Goal: Use online tool/utility: Utilize a website feature to perform a specific function

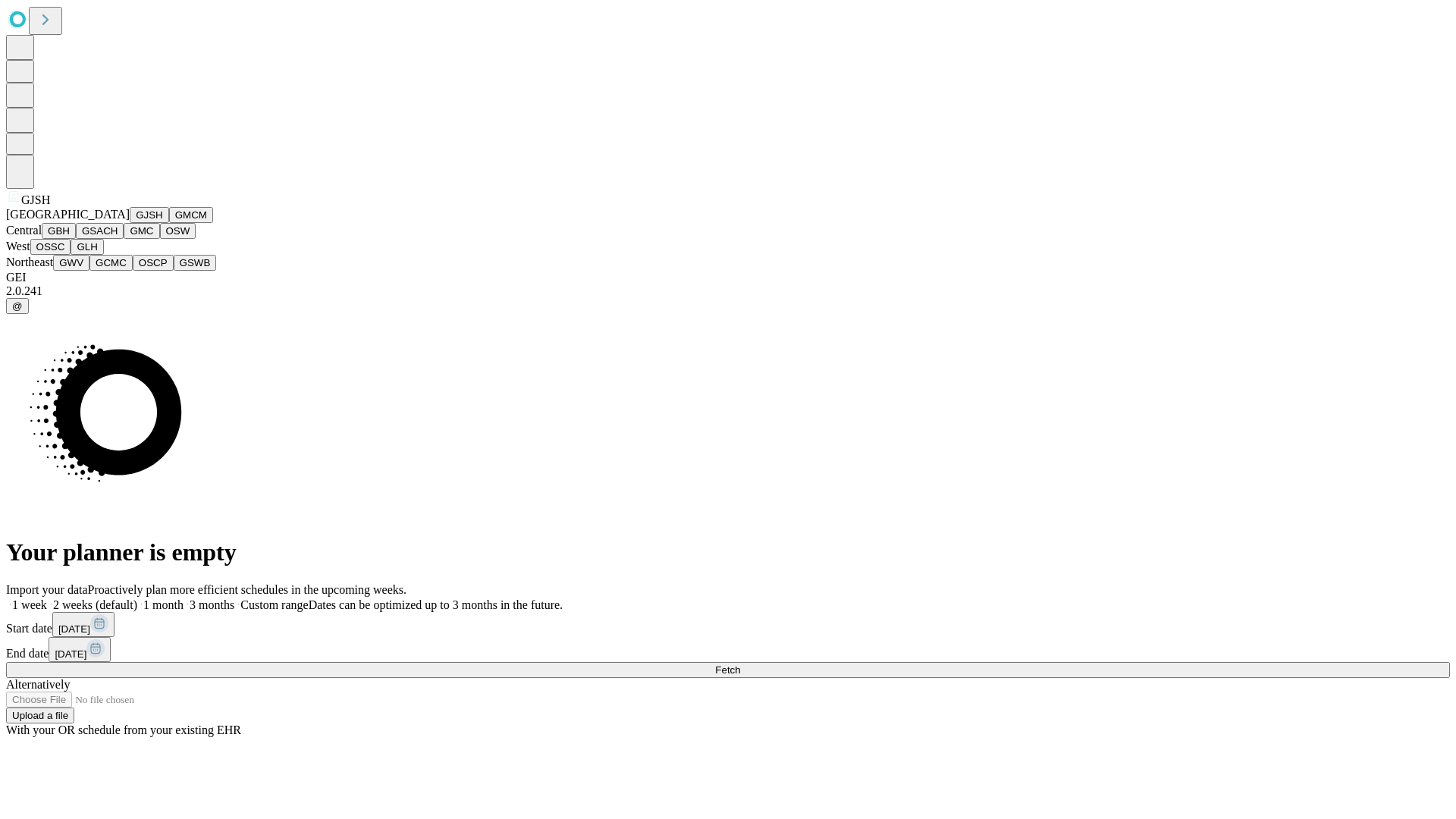
click at [130, 223] on button "GJSH" at bounding box center [149, 215] width 39 height 16
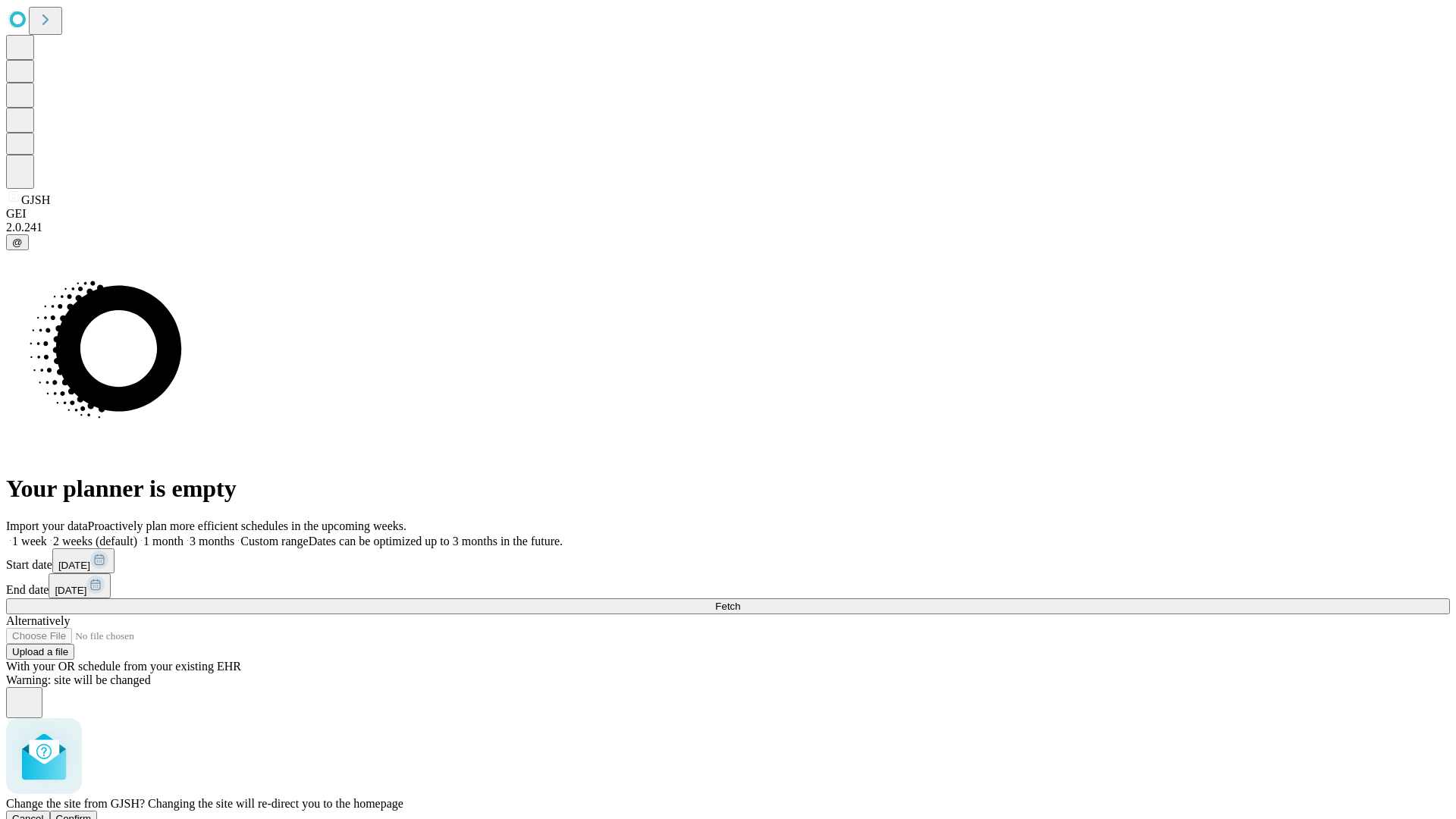
click at [92, 813] on span "Confirm" at bounding box center [74, 818] width 36 height 11
click at [138, 534] on label "2 weeks (default)" at bounding box center [92, 541] width 90 height 13
click at [740, 601] on span "Fetch" at bounding box center [727, 606] width 25 height 11
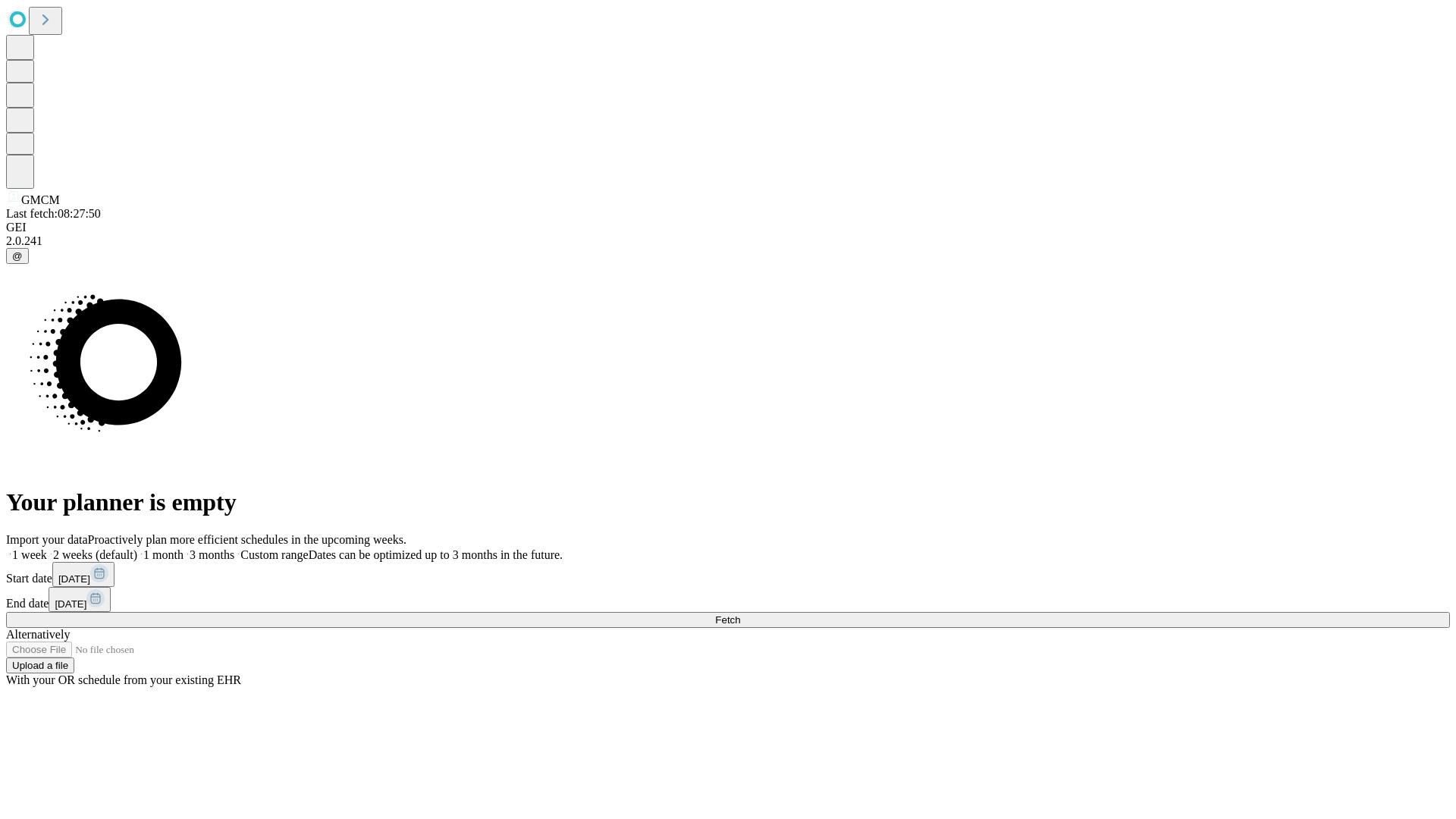
click at [138, 548] on label "2 weeks (default)" at bounding box center [92, 554] width 90 height 13
click at [740, 614] on span "Fetch" at bounding box center [727, 620] width 25 height 11
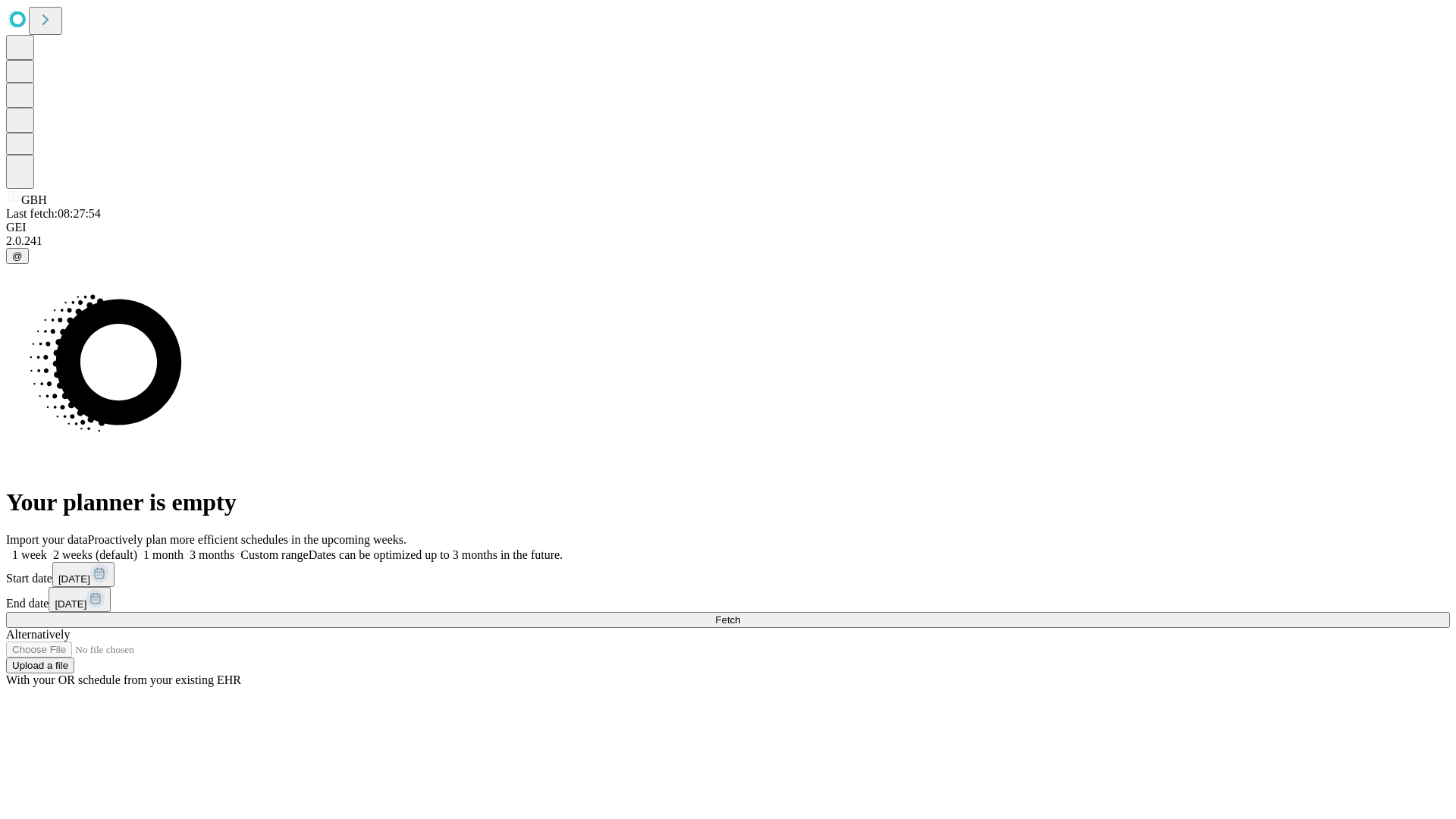
click at [138, 548] on label "2 weeks (default)" at bounding box center [92, 554] width 90 height 13
click at [740, 614] on span "Fetch" at bounding box center [727, 620] width 25 height 11
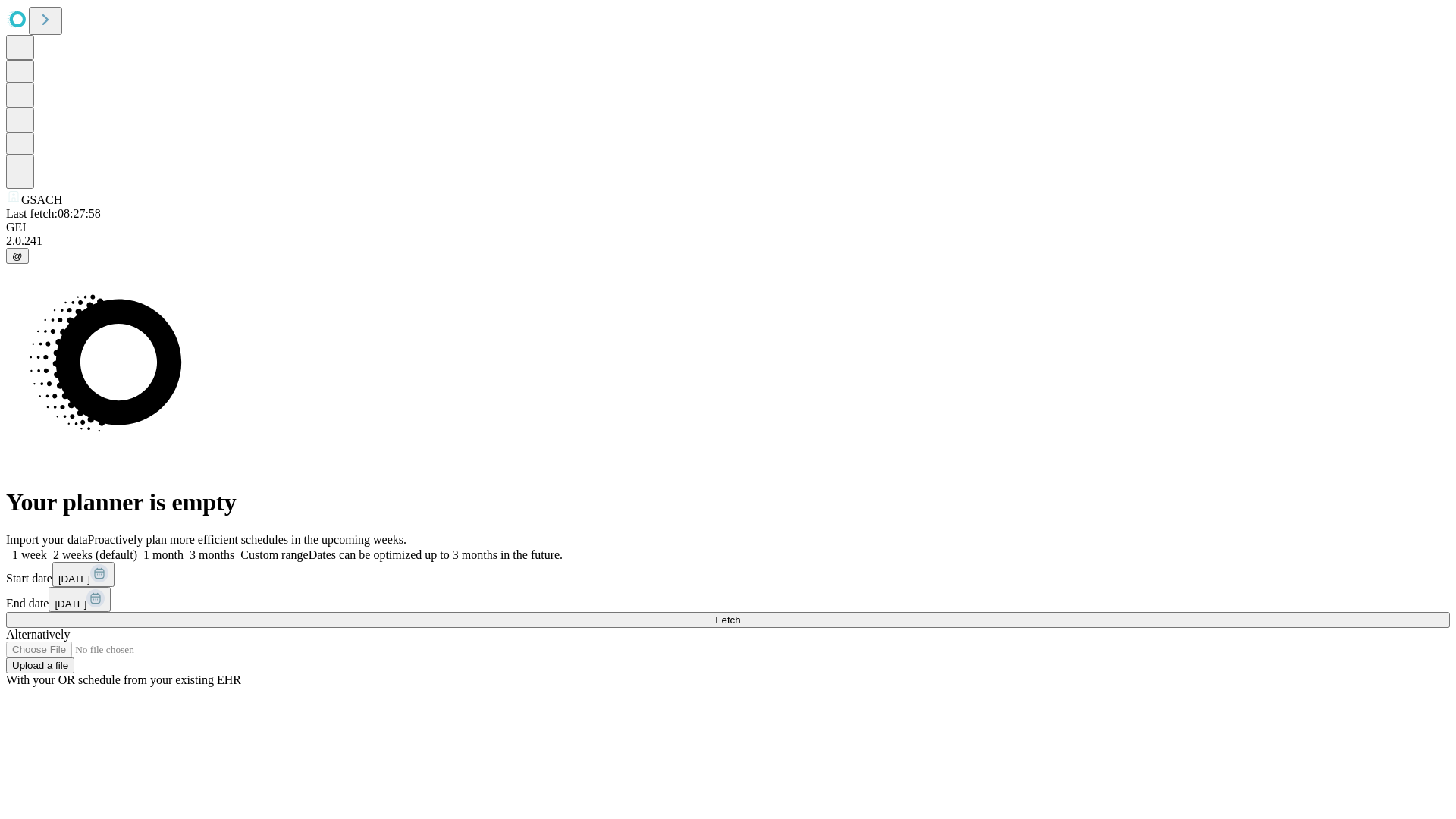
click at [138, 548] on label "2 weeks (default)" at bounding box center [92, 554] width 90 height 13
click at [740, 614] on span "Fetch" at bounding box center [727, 620] width 25 height 11
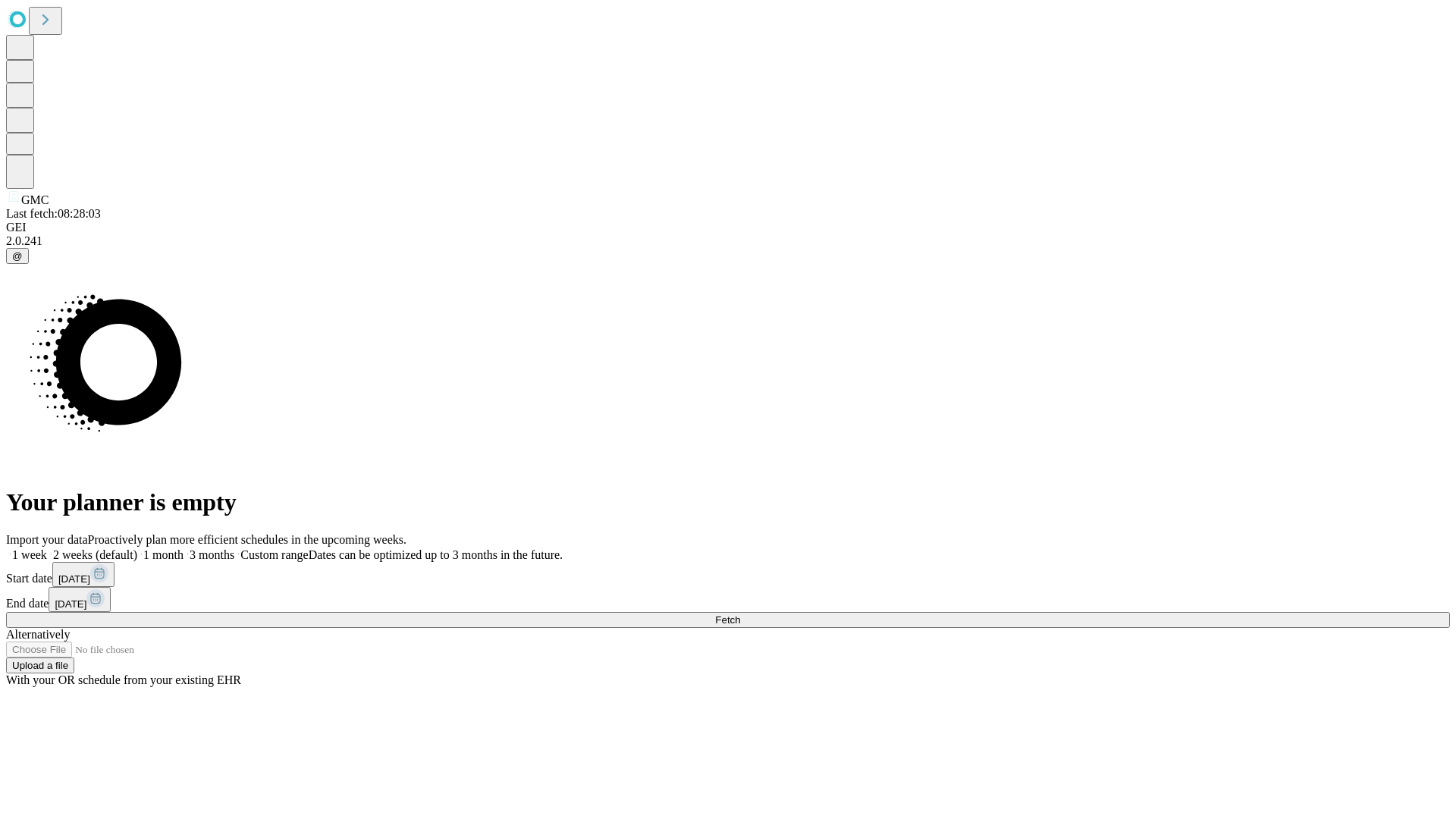
click at [138, 548] on label "2 weeks (default)" at bounding box center [92, 554] width 90 height 13
click at [740, 614] on span "Fetch" at bounding box center [727, 620] width 25 height 11
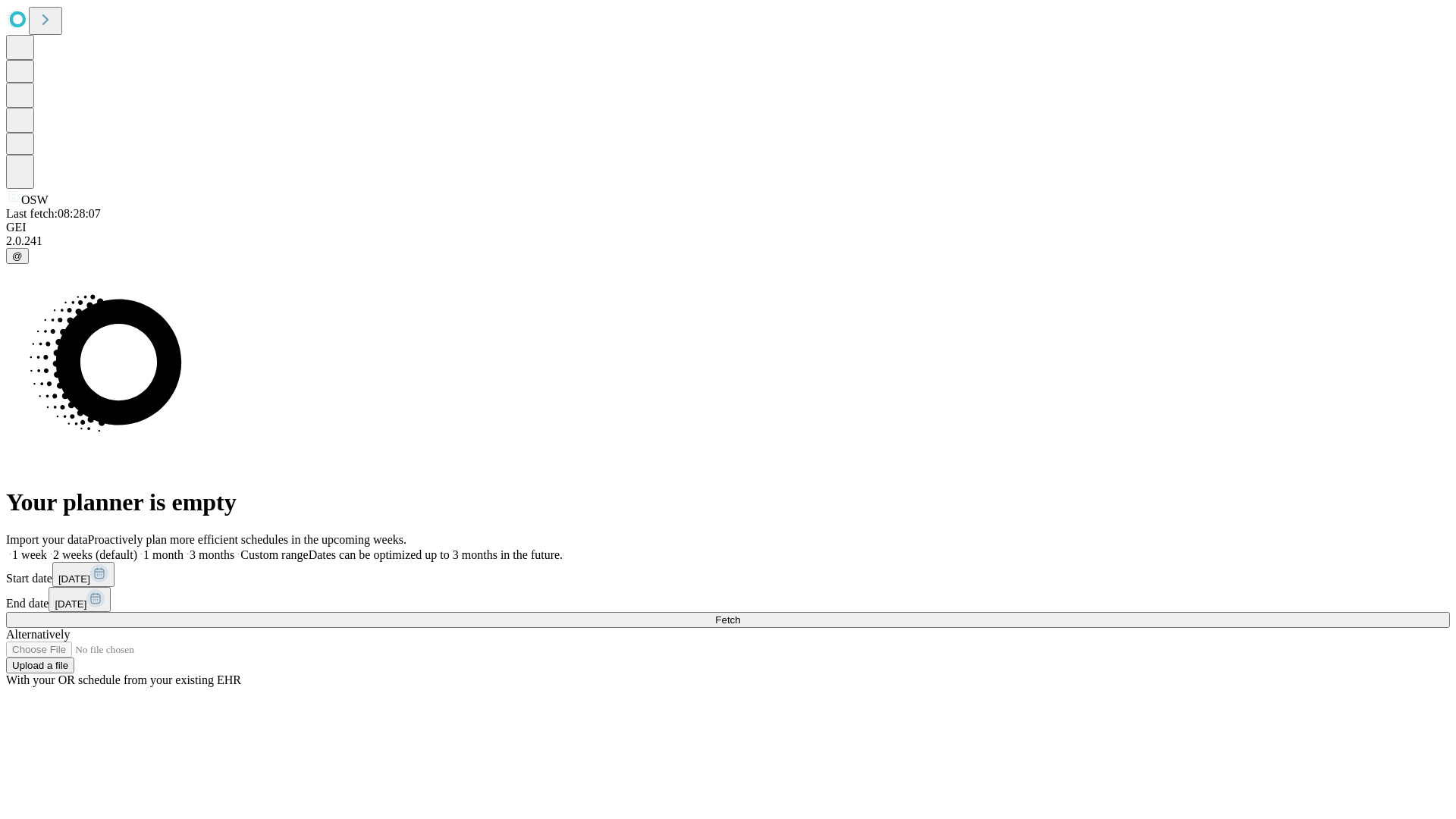
click at [740, 614] on span "Fetch" at bounding box center [727, 620] width 25 height 11
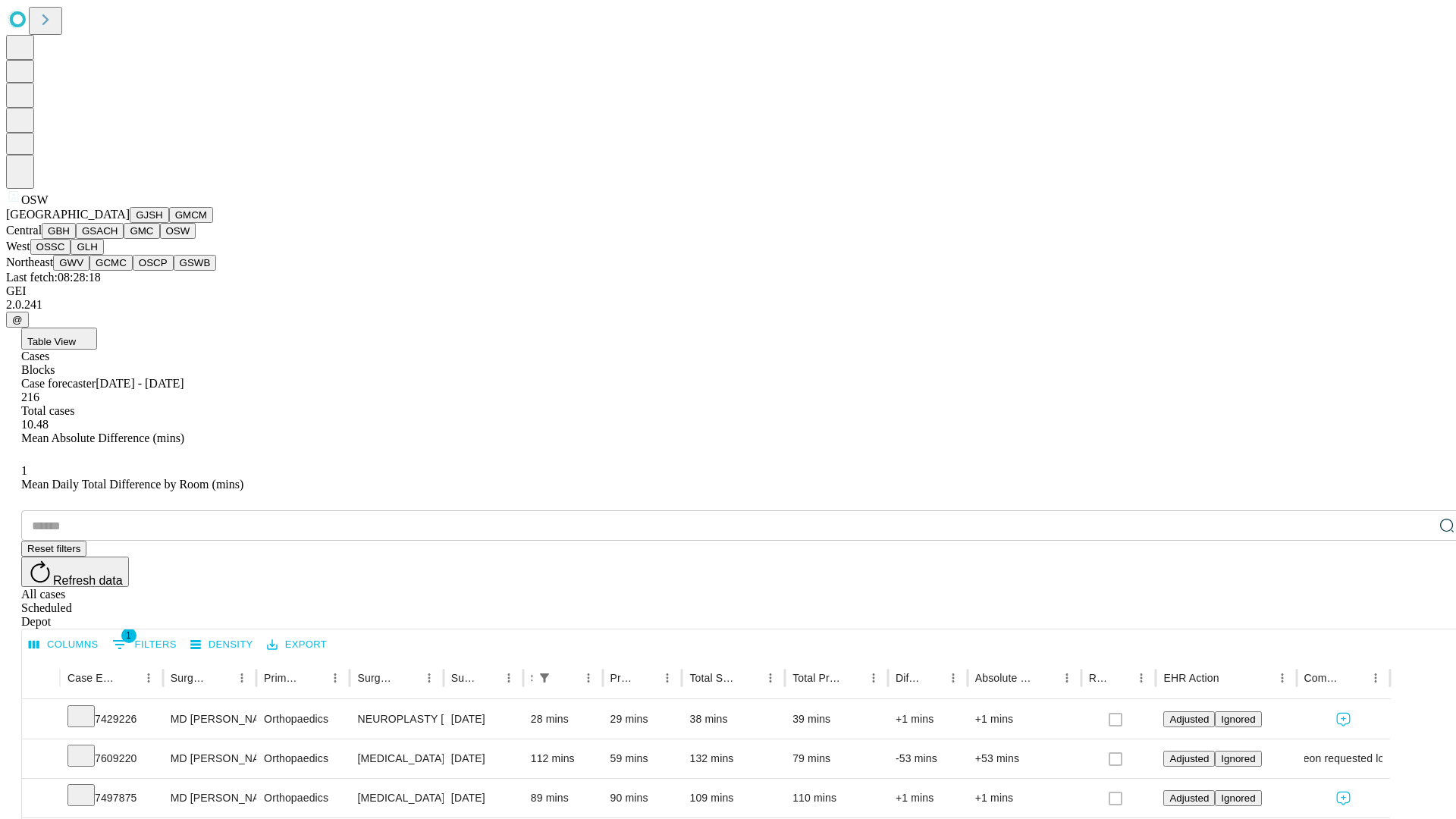
click at [71, 254] on button "OSSC" at bounding box center [50, 247] width 41 height 16
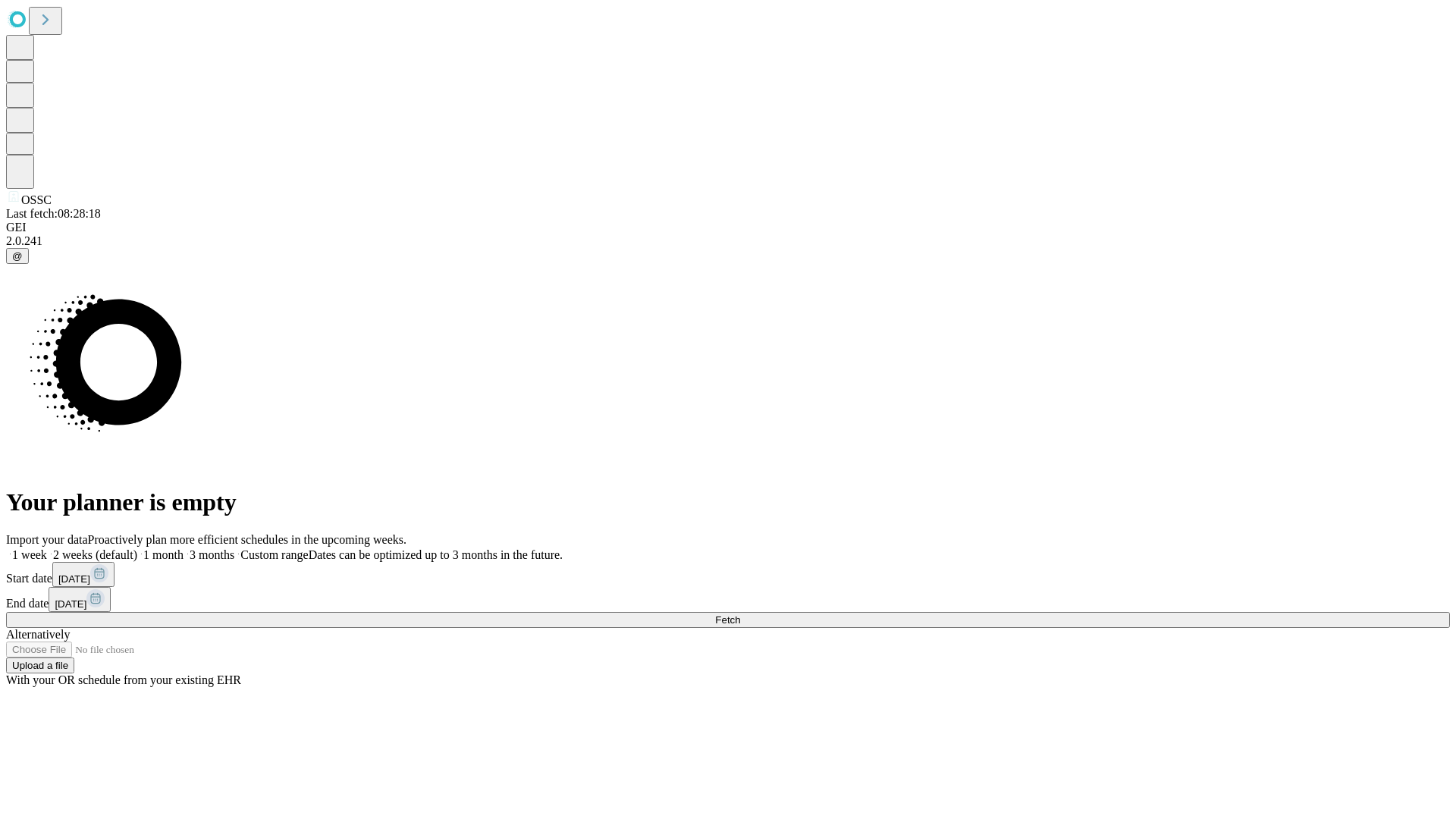
click at [138, 548] on label "2 weeks (default)" at bounding box center [92, 554] width 90 height 13
click at [740, 614] on span "Fetch" at bounding box center [727, 620] width 25 height 11
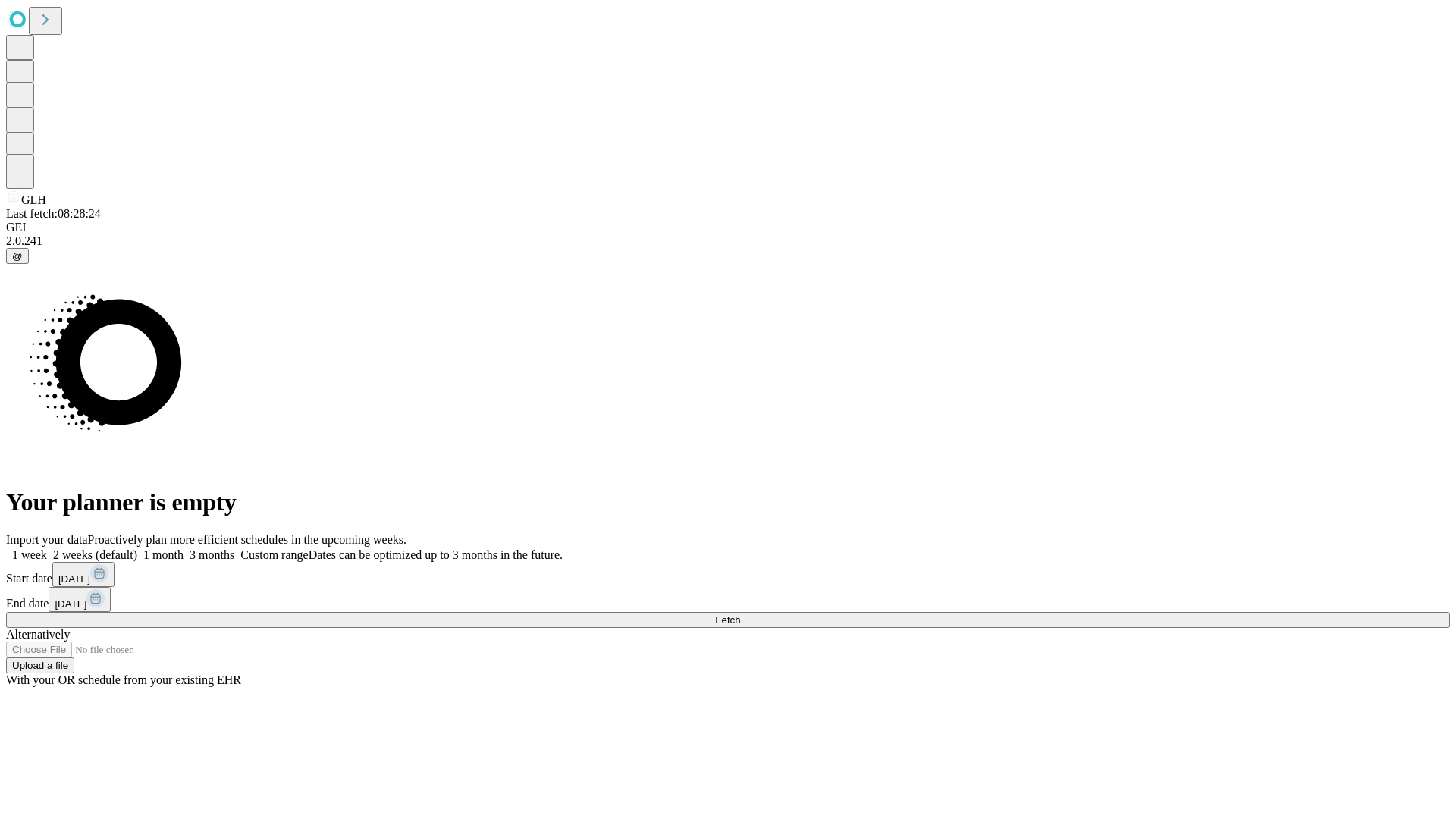
click at [740, 614] on span "Fetch" at bounding box center [727, 620] width 25 height 11
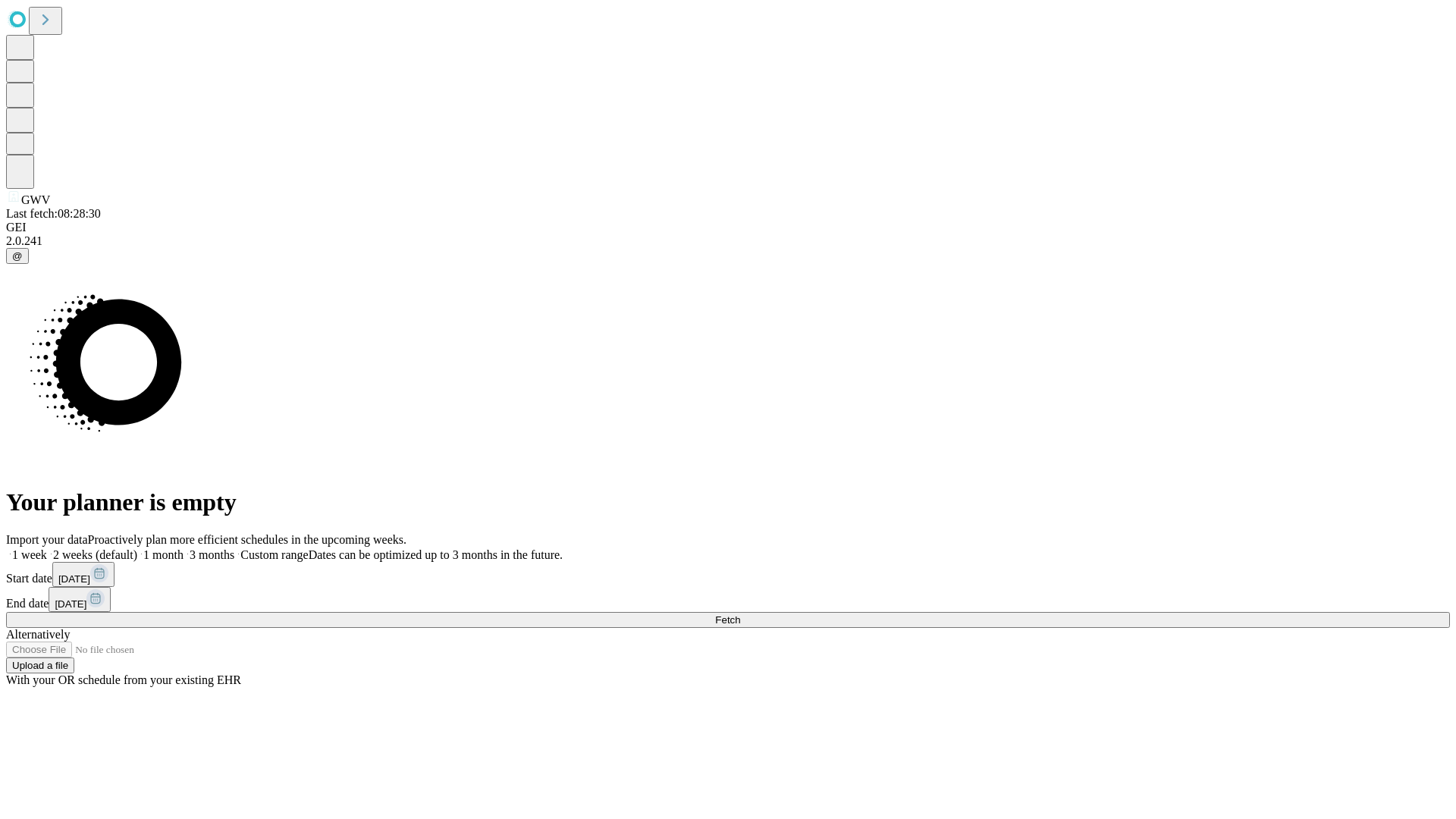
click at [138, 548] on label "2 weeks (default)" at bounding box center [92, 554] width 90 height 13
click at [740, 614] on span "Fetch" at bounding box center [727, 620] width 25 height 11
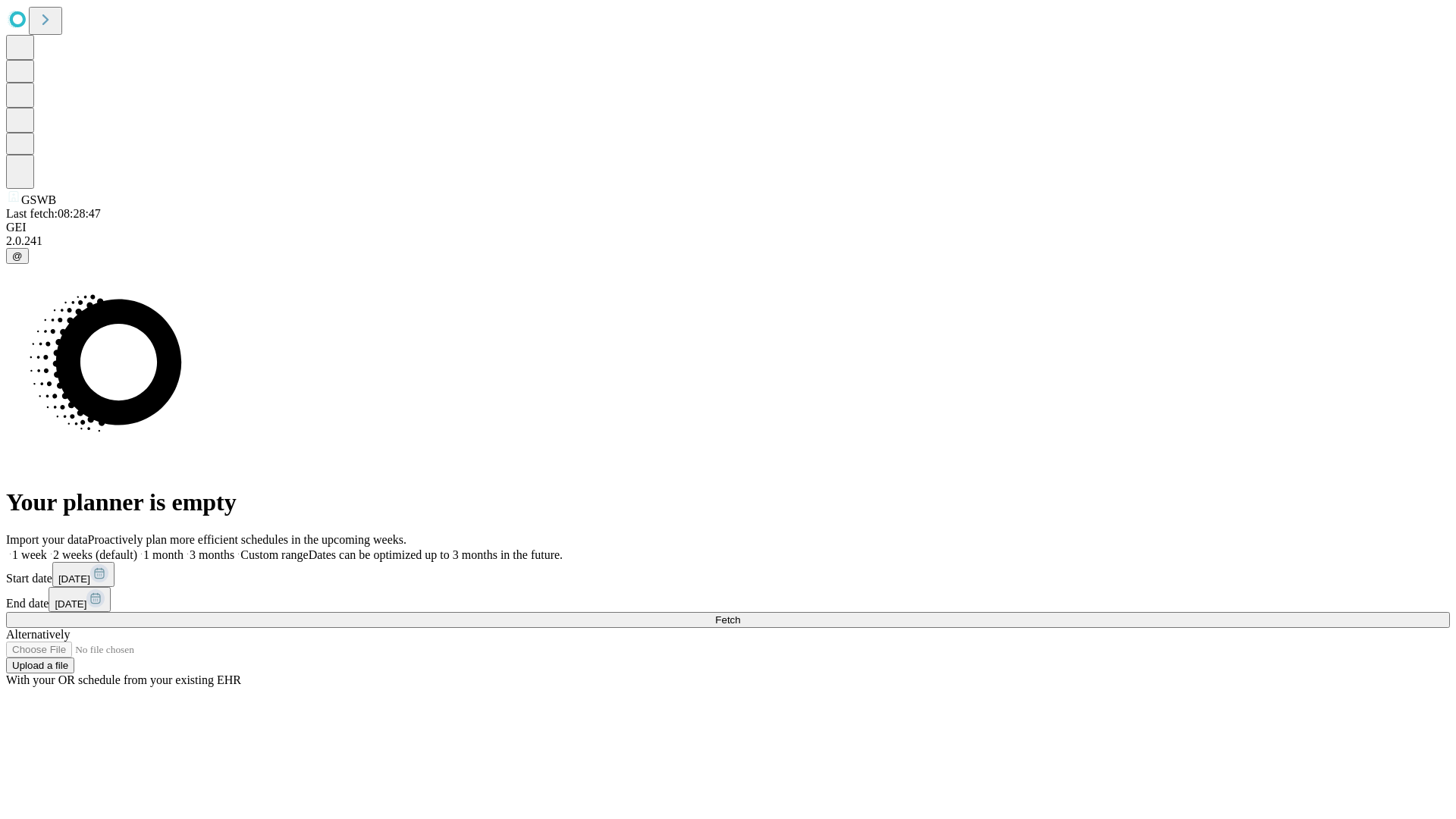
click at [138, 548] on label "2 weeks (default)" at bounding box center [92, 554] width 90 height 13
click at [740, 614] on span "Fetch" at bounding box center [727, 620] width 25 height 11
